Goal: Task Accomplishment & Management: Manage account settings

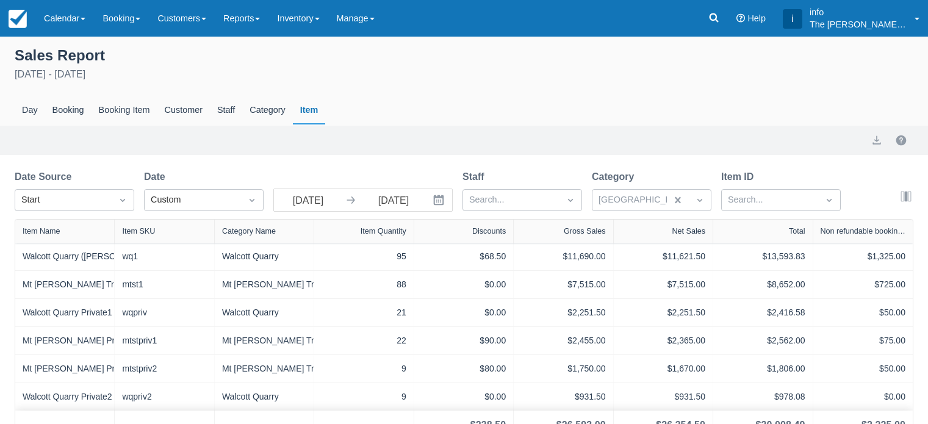
scroll to position [19, 0]
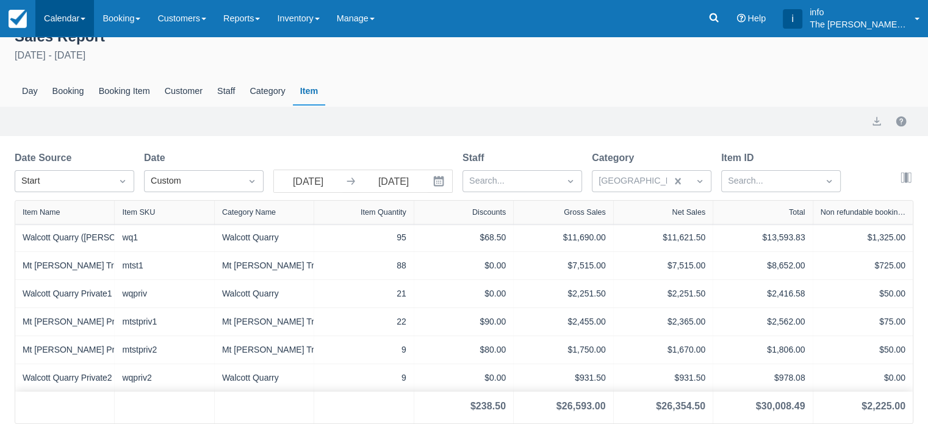
click at [82, 16] on link "Calendar" at bounding box center [64, 18] width 59 height 37
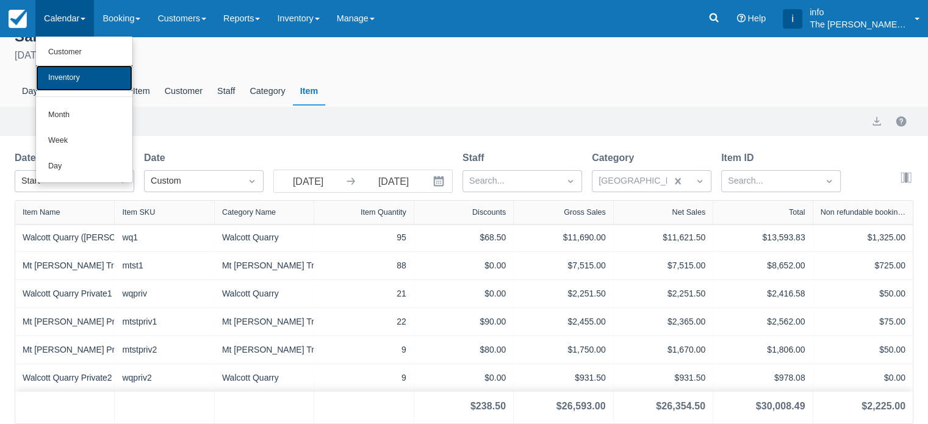
click at [76, 73] on link "Inventory" at bounding box center [84, 78] width 96 height 26
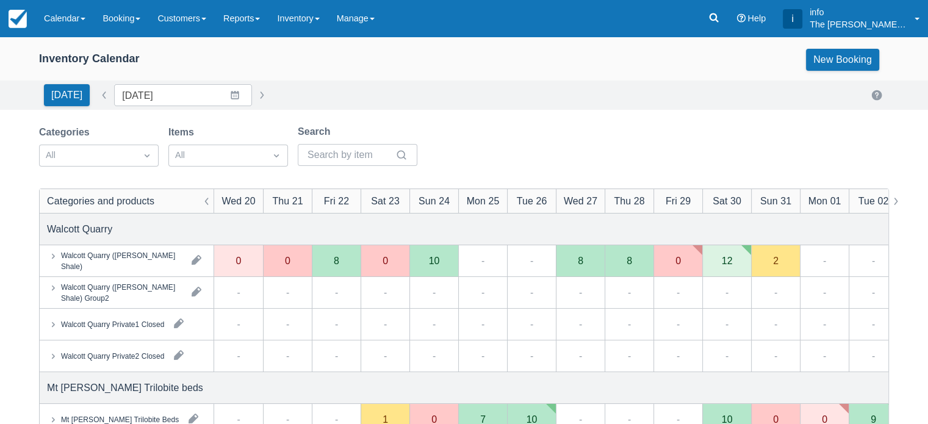
scroll to position [122, 0]
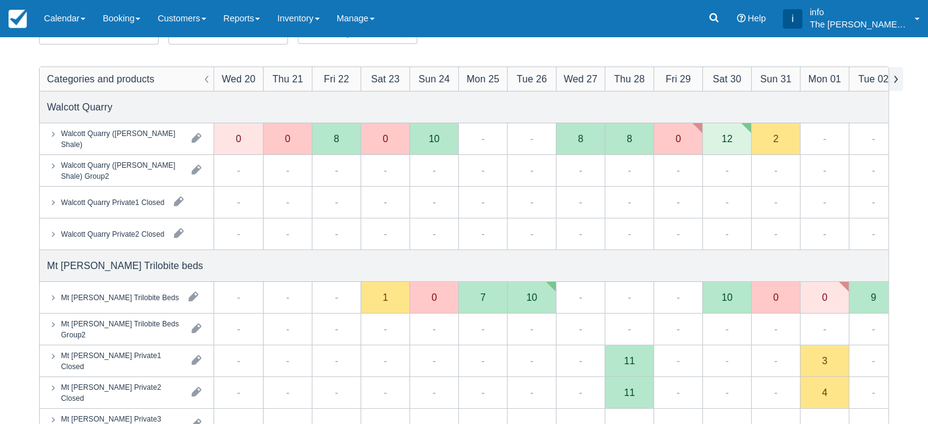
click at [897, 76] on button "button" at bounding box center [896, 79] width 15 height 24
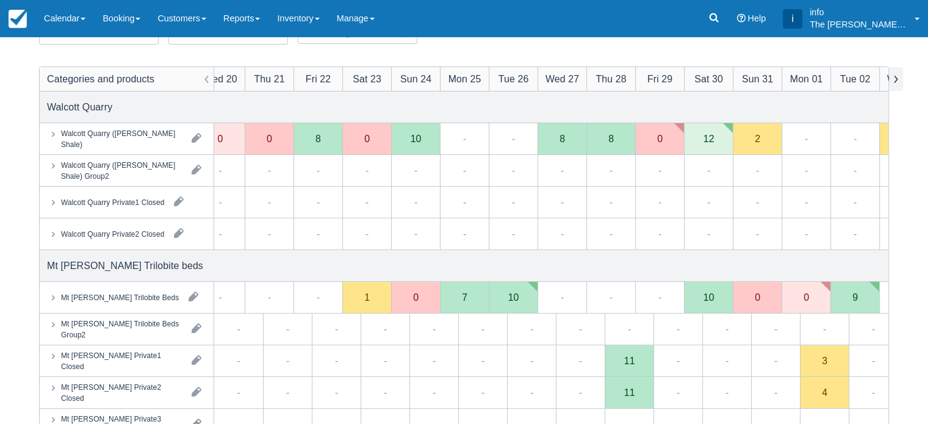
scroll to position [0, 0]
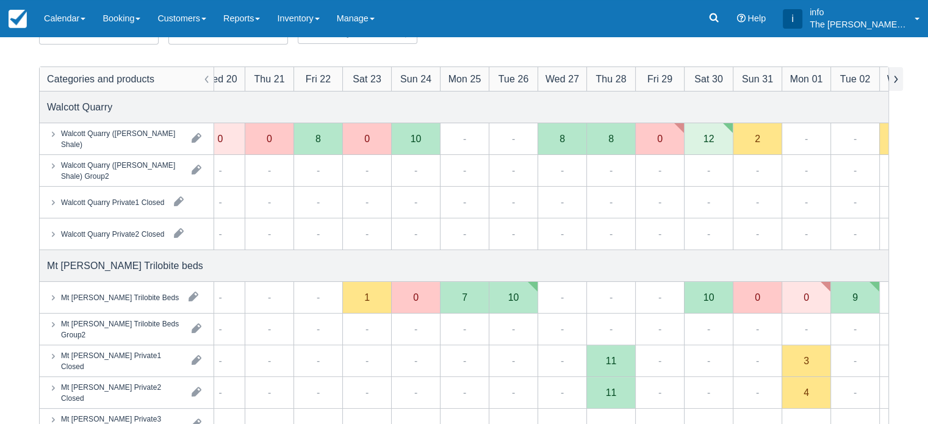
click at [897, 76] on button "button" at bounding box center [896, 79] width 15 height 24
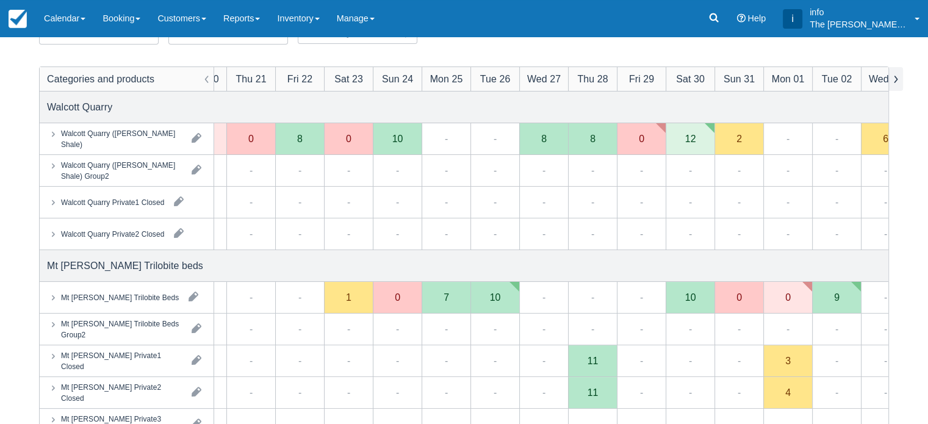
click at [900, 77] on button "button" at bounding box center [896, 79] width 15 height 24
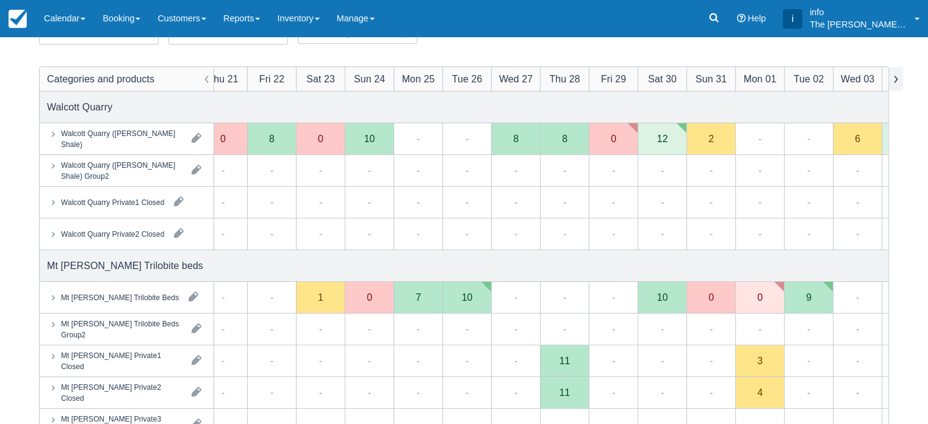
click at [901, 79] on button "button" at bounding box center [896, 79] width 15 height 24
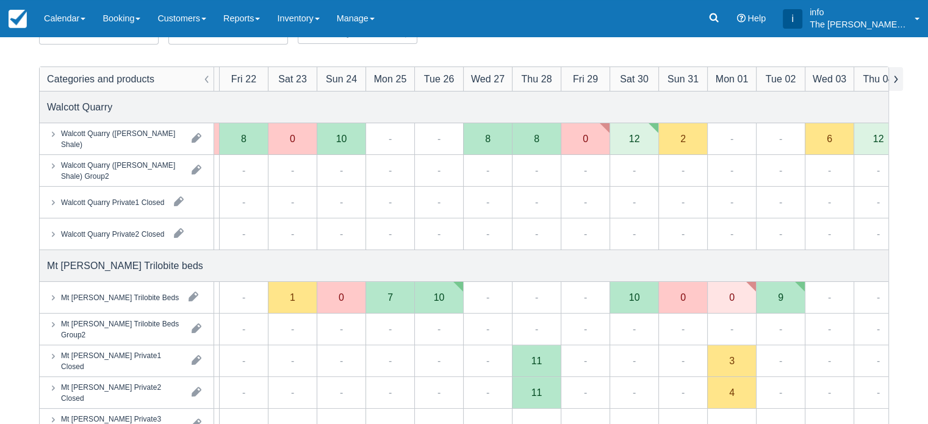
click at [897, 79] on button "button" at bounding box center [896, 79] width 15 height 24
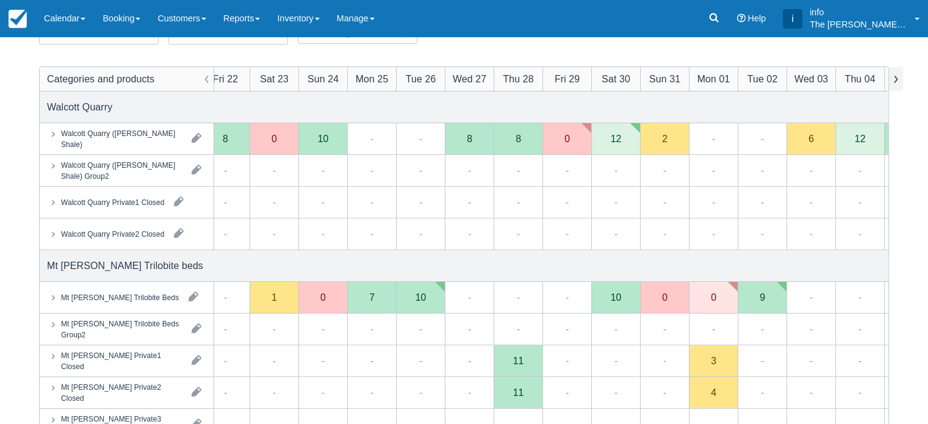
scroll to position [0, 139]
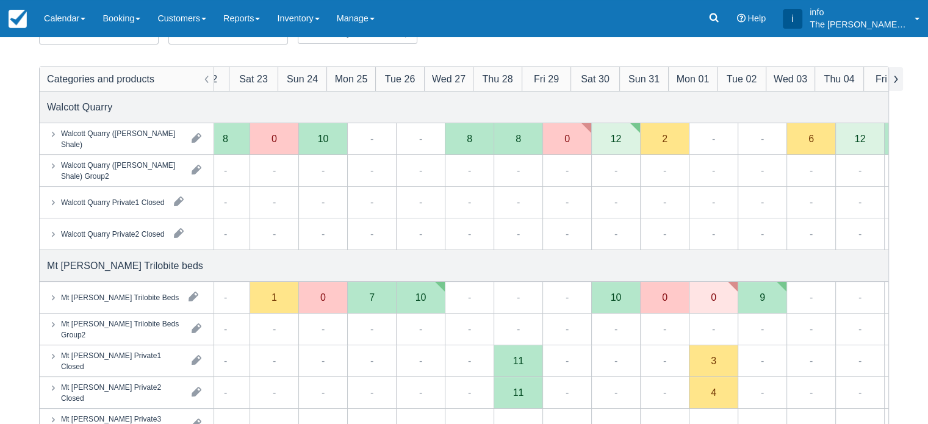
click at [896, 81] on button "button" at bounding box center [896, 79] width 15 height 24
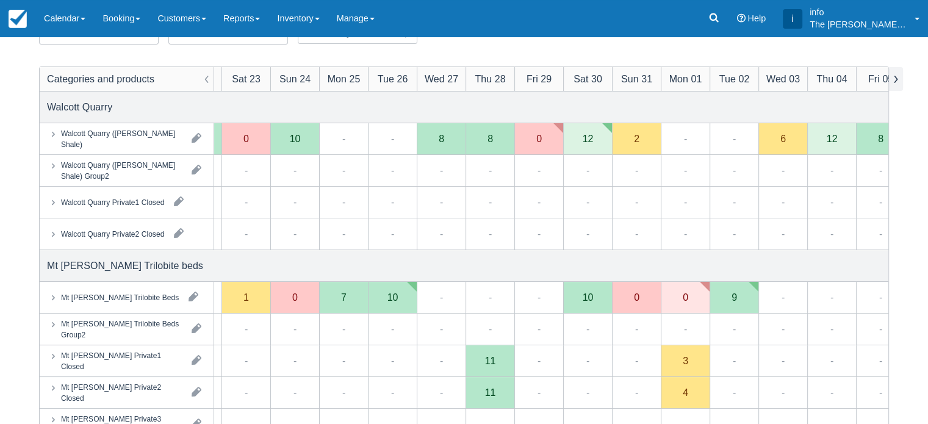
click at [895, 81] on button "button" at bounding box center [896, 79] width 15 height 24
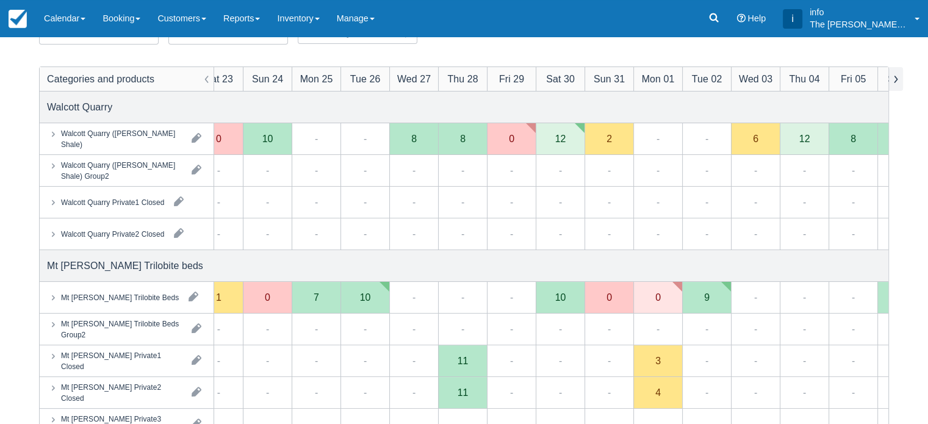
click at [895, 81] on button "button" at bounding box center [896, 79] width 15 height 24
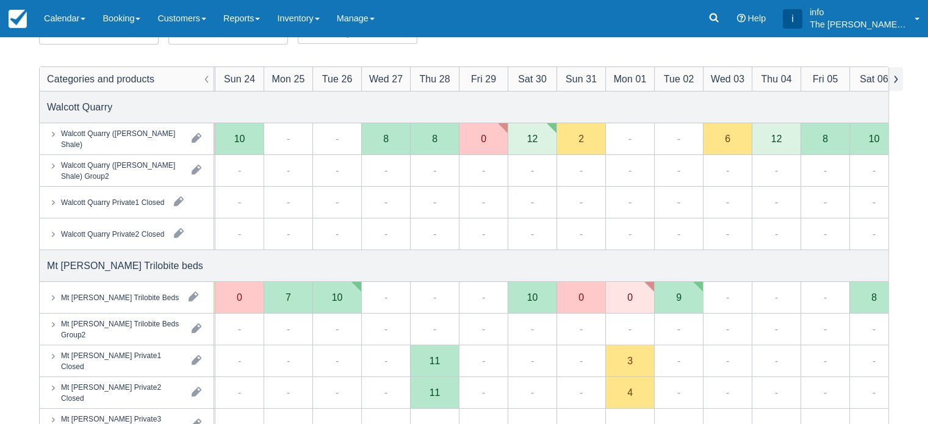
click at [895, 81] on button "button" at bounding box center [896, 79] width 15 height 24
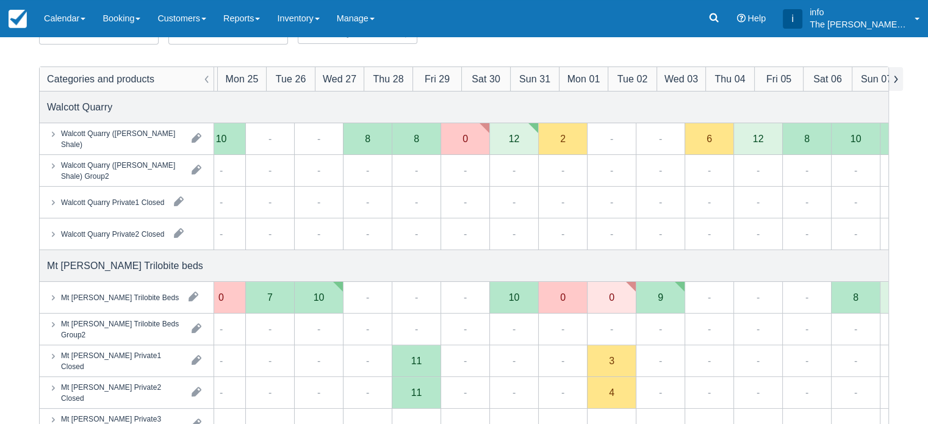
click at [895, 81] on button "button" at bounding box center [896, 79] width 15 height 24
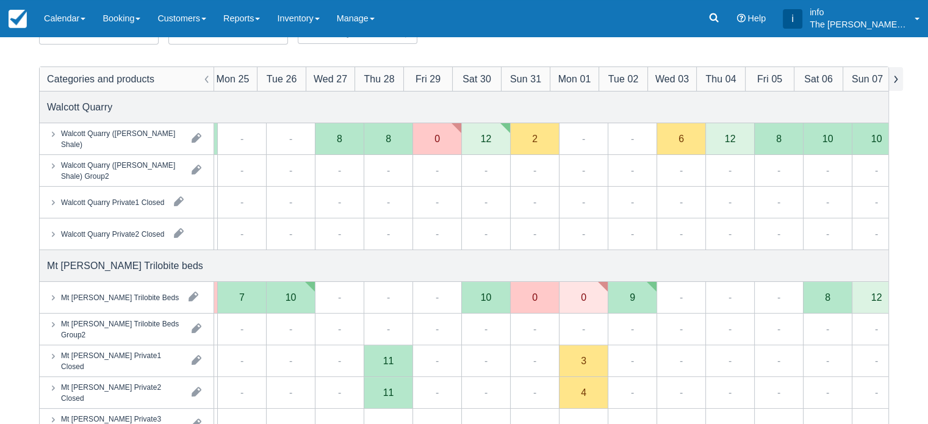
click at [895, 81] on button "button" at bounding box center [896, 79] width 15 height 24
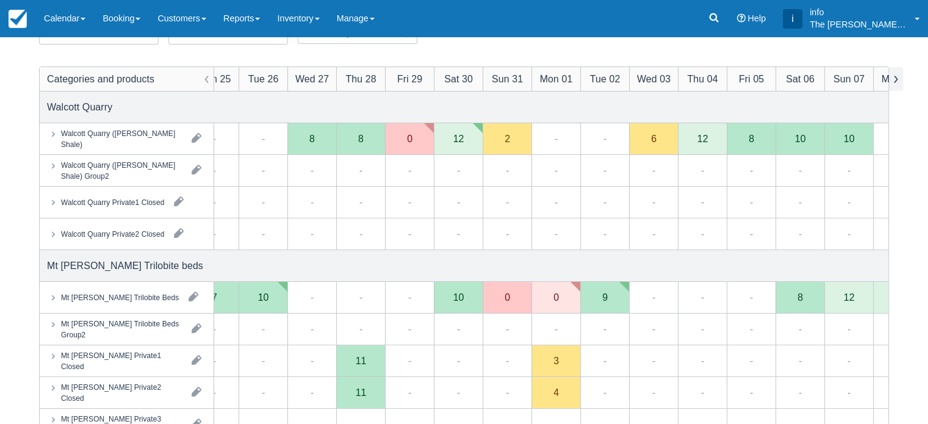
click at [895, 81] on button "button" at bounding box center [896, 79] width 15 height 24
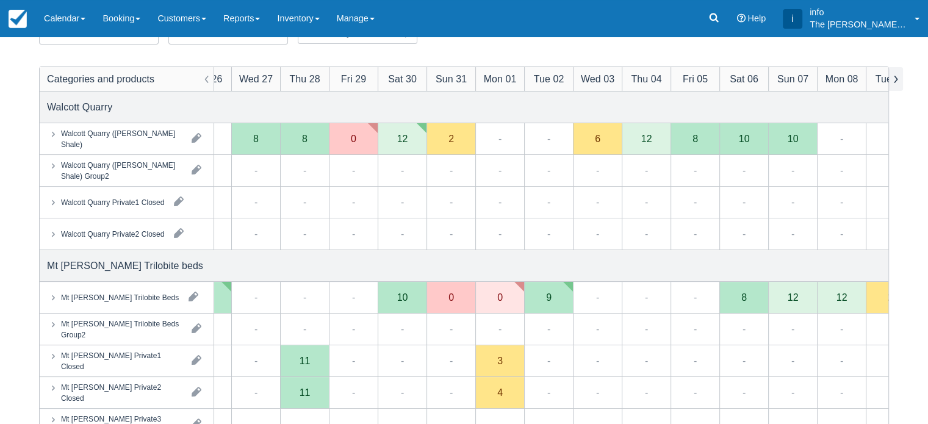
click at [895, 81] on button "button" at bounding box center [896, 79] width 15 height 24
